Goal: Navigation & Orientation: Go to known website

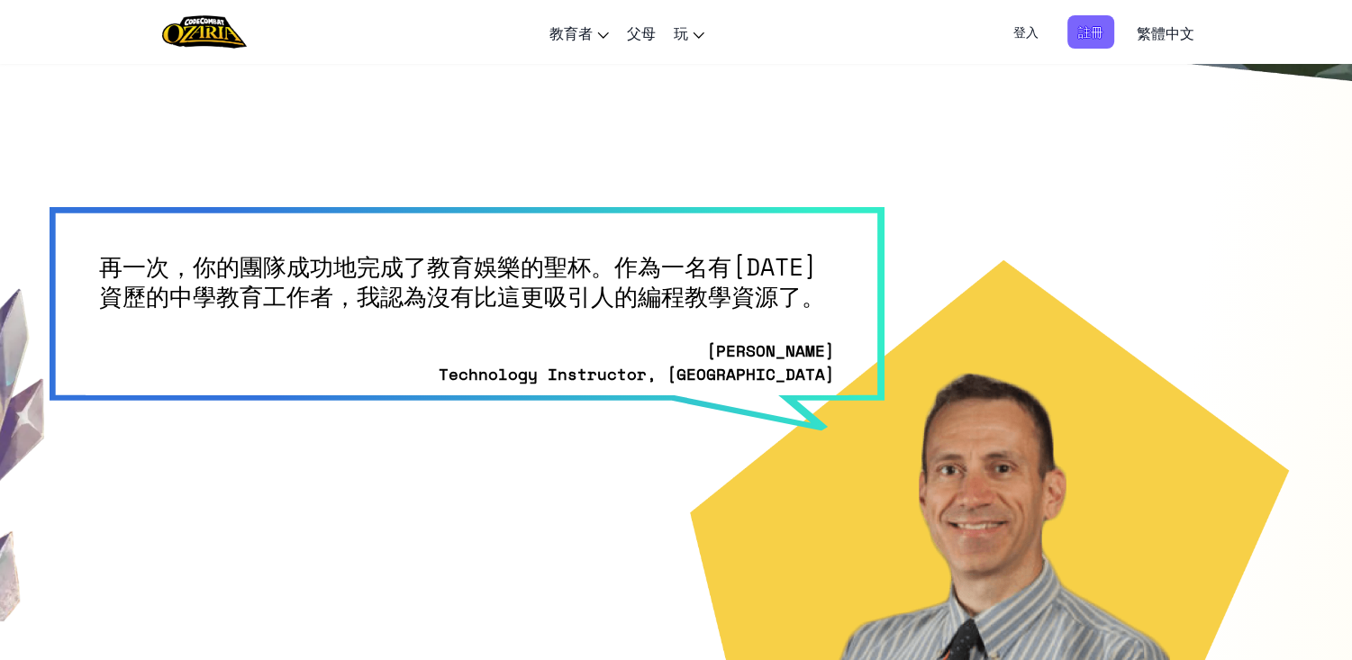
scroll to position [4593, 0]
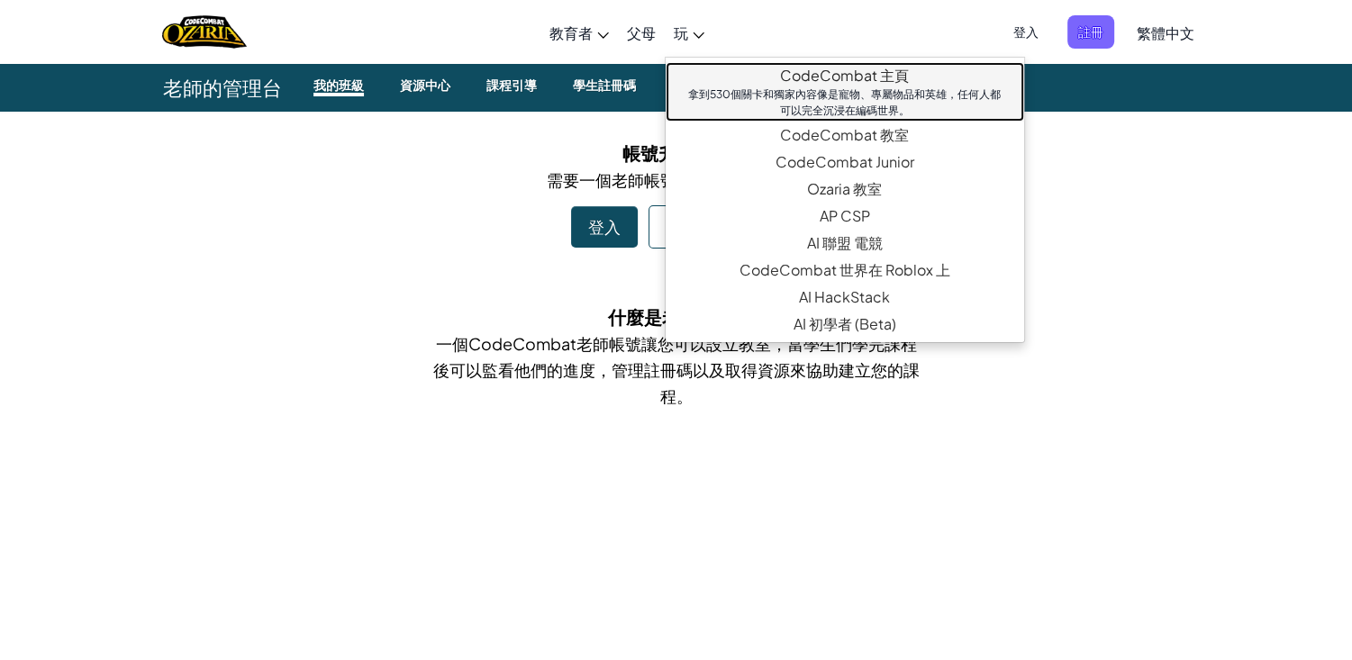
click at [838, 78] on link "CodeCombat 主頁 拿到530個關卡和獨家內容像是寵物、專屬物品和英雄，任何人都可以完全沉浸在編碼世界。" at bounding box center [845, 91] width 358 height 59
